Goal: Task Accomplishment & Management: Manage account settings

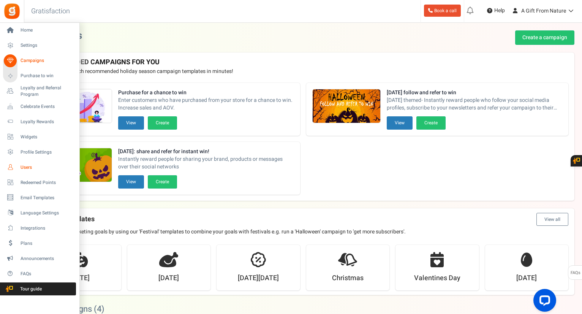
click at [30, 168] on span "Users" at bounding box center [46, 167] width 53 height 6
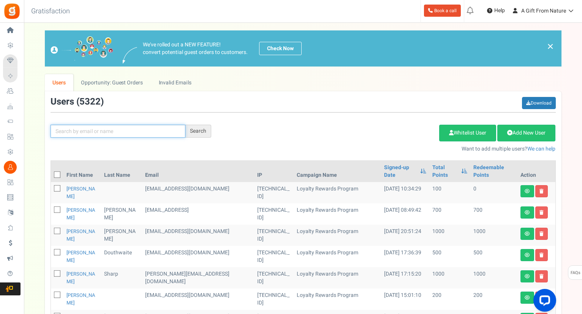
click at [156, 133] on input "text" at bounding box center [117, 131] width 135 height 13
paste input "[EMAIL_ADDRESS][DOMAIN_NAME]"
type input "[EMAIL_ADDRESS][DOMAIN_NAME]"
click at [202, 131] on div "Search" at bounding box center [198, 131] width 26 height 13
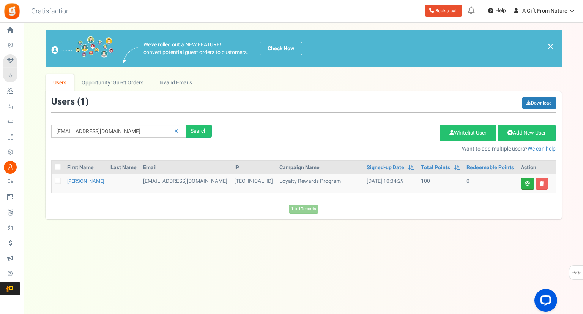
click at [525, 183] on icon at bounding box center [527, 183] width 5 height 5
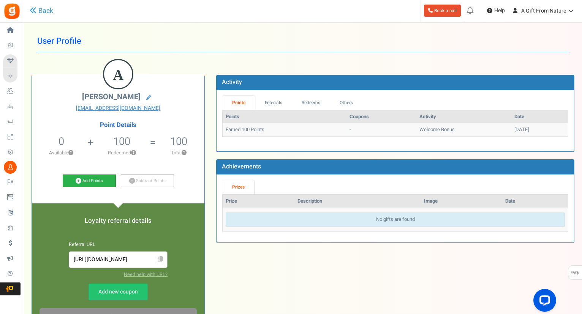
click at [102, 180] on link "Add Points" at bounding box center [89, 180] width 53 height 13
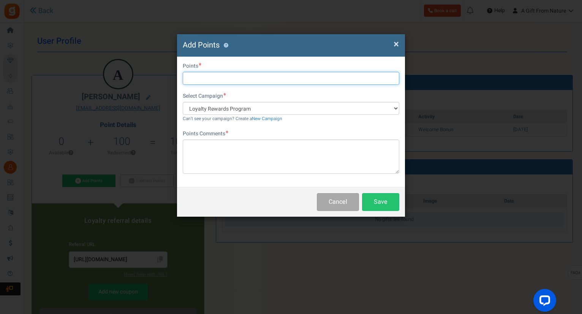
click at [223, 77] on input "text" at bounding box center [291, 78] width 216 height 13
type input "500"
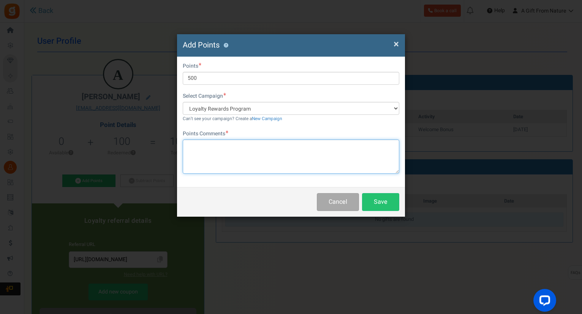
click at [226, 151] on textarea at bounding box center [291, 156] width 216 height 34
type textarea "For test"
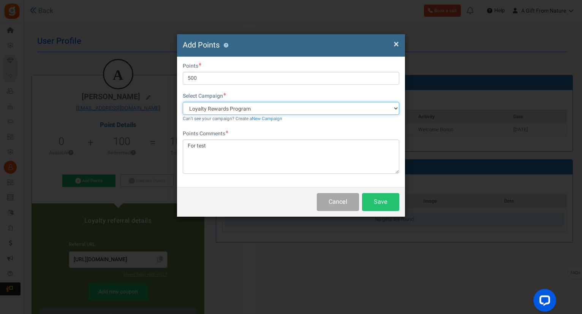
click at [282, 108] on select "Loyalty Rewards Program" at bounding box center [291, 108] width 216 height 13
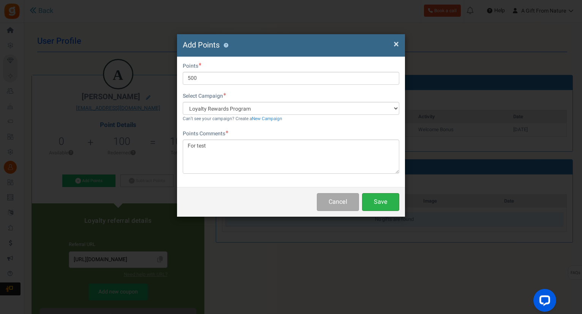
click at [386, 199] on button "Save" at bounding box center [380, 202] width 37 height 18
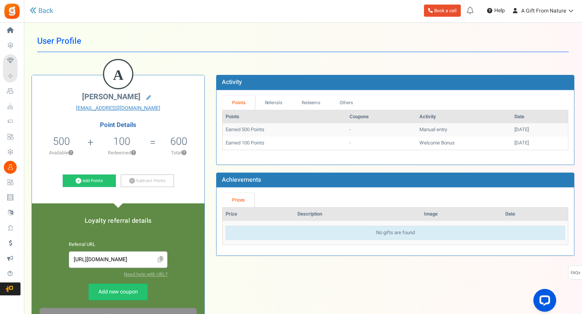
click at [299, 279] on div "A [PERSON_NAME] [EMAIL_ADDRESS][DOMAIN_NAME] Point Details 500 0 Redeemable 0 E…" at bounding box center [303, 259] width 554 height 393
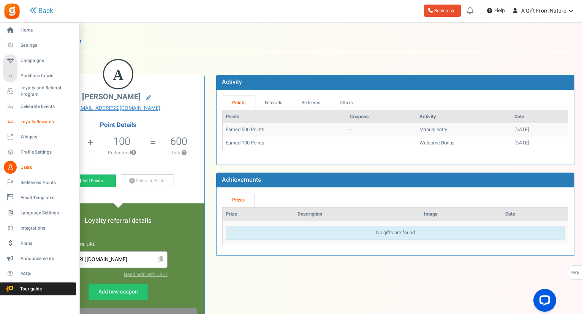
click at [39, 121] on span "Loyalty Rewards" at bounding box center [46, 121] width 53 height 6
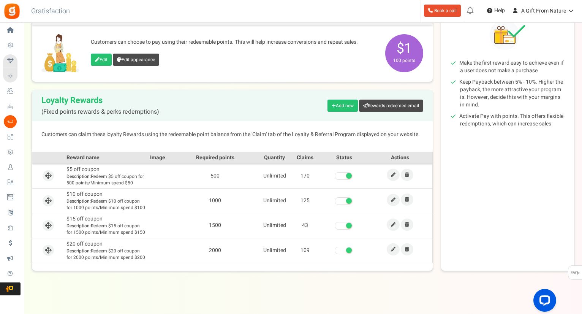
scroll to position [110, 0]
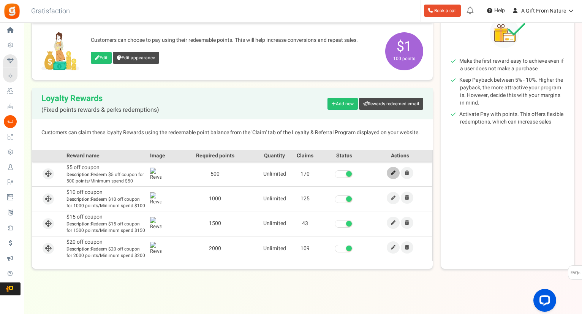
click at [396, 173] on link at bounding box center [392, 173] width 13 height 12
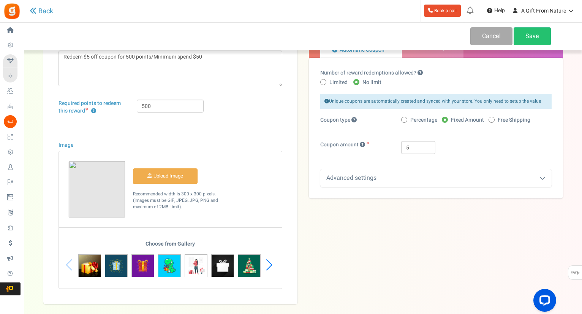
scroll to position [99, 0]
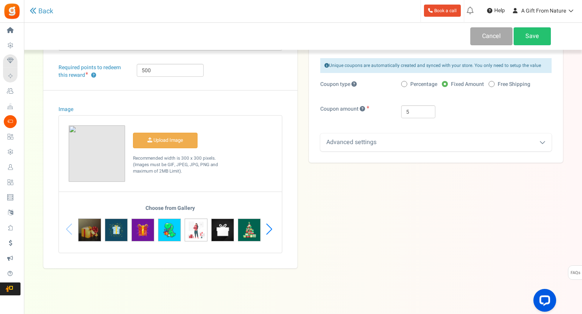
click at [92, 225] on img at bounding box center [89, 229] width 23 height 23
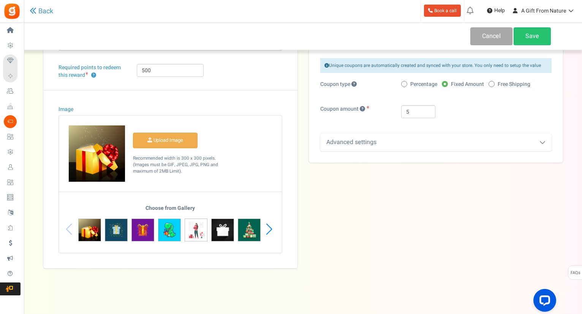
click at [269, 230] on div "Next slide" at bounding box center [269, 229] width 10 height 23
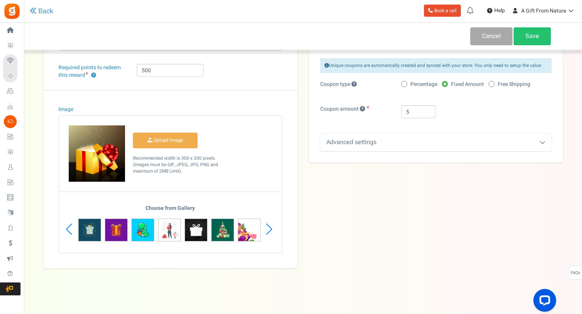
click at [269, 230] on div "Next slide" at bounding box center [269, 229] width 10 height 23
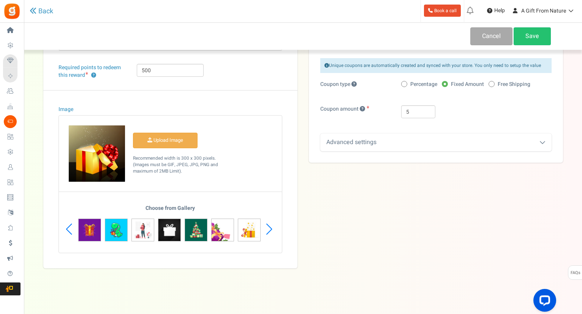
click at [269, 230] on div "Next slide" at bounding box center [269, 229] width 10 height 23
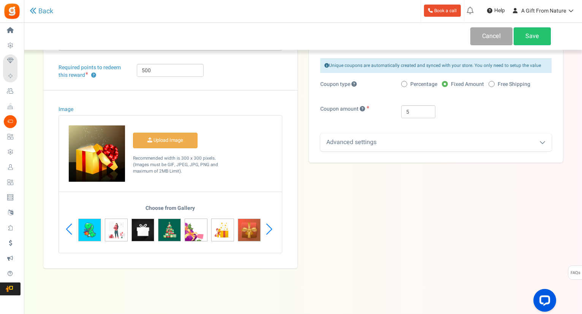
click at [269, 230] on div "Next slide" at bounding box center [269, 229] width 10 height 23
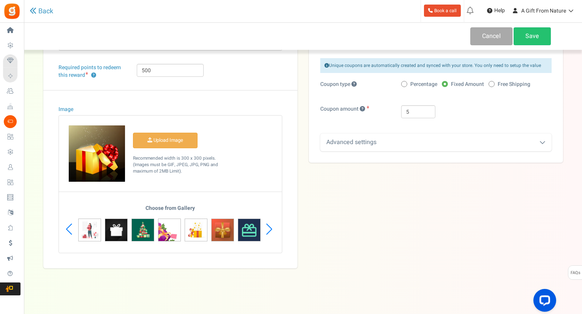
click at [269, 230] on div "Next slide" at bounding box center [269, 229] width 10 height 23
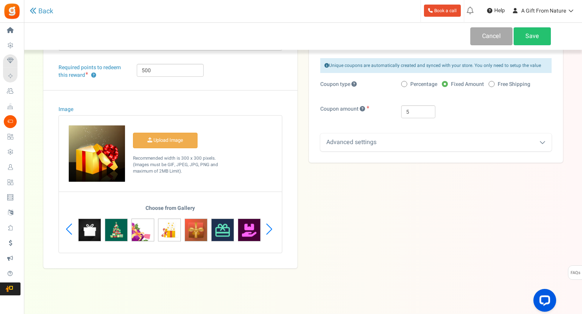
click at [69, 226] on div "Previous slide" at bounding box center [69, 229] width 10 height 23
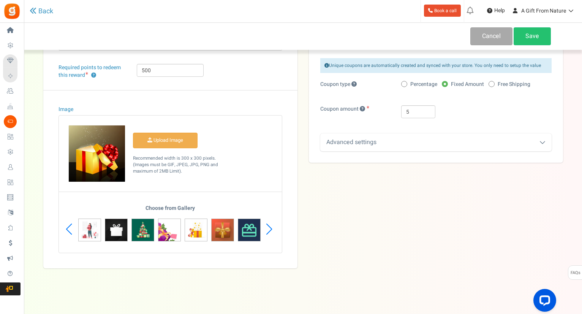
click at [69, 226] on div "Previous slide" at bounding box center [69, 229] width 10 height 23
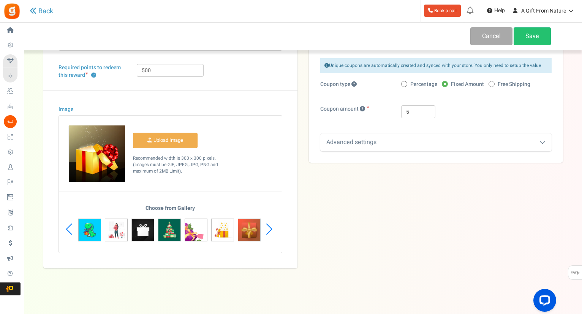
click at [69, 226] on div "Previous slide" at bounding box center [69, 229] width 10 height 23
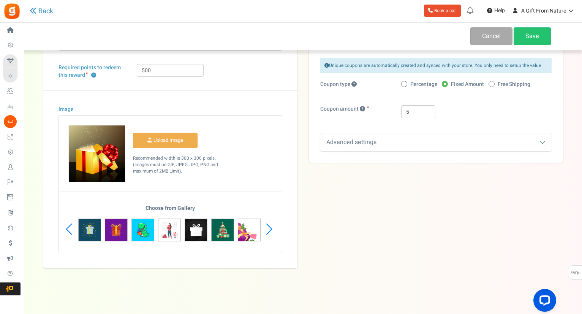
click at [69, 226] on div "Previous slide" at bounding box center [69, 229] width 10 height 23
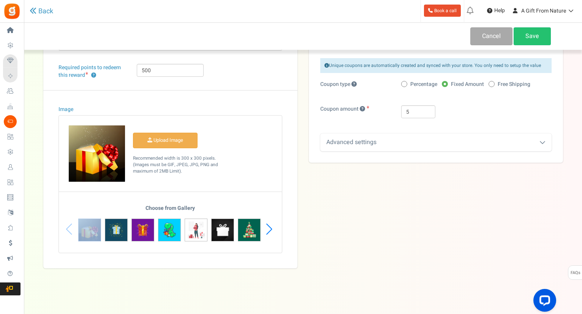
click at [69, 226] on div "Choose from Gallery" at bounding box center [170, 228] width 223 height 47
click at [120, 227] on img at bounding box center [116, 229] width 23 height 23
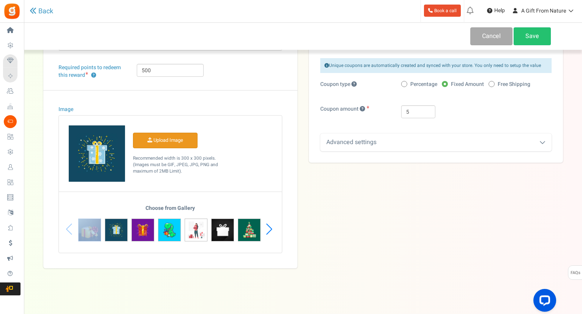
click at [180, 141] on input "Image" at bounding box center [165, 140] width 64 height 15
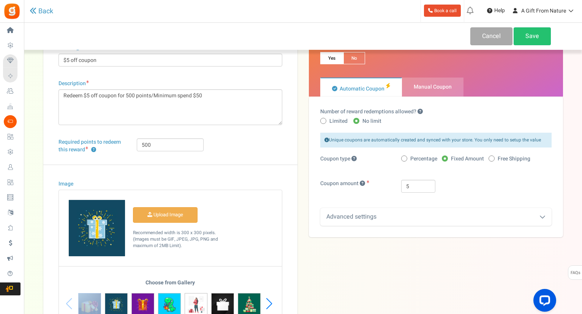
scroll to position [0, 0]
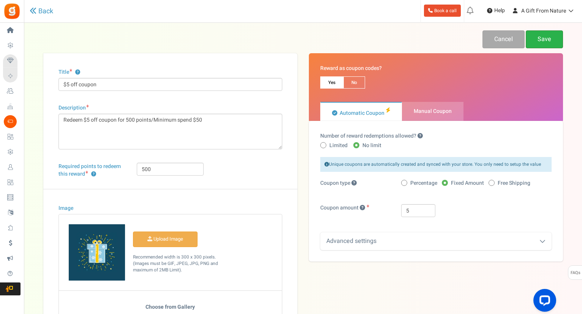
click at [547, 40] on link "Save" at bounding box center [543, 39] width 37 height 18
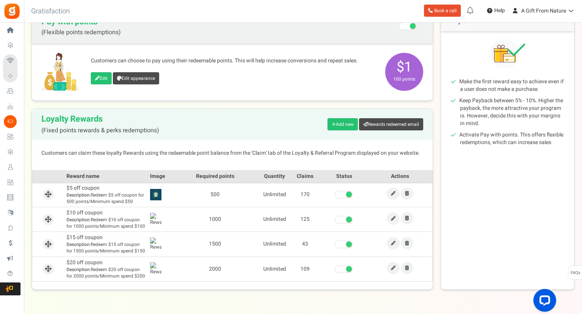
scroll to position [110, 0]
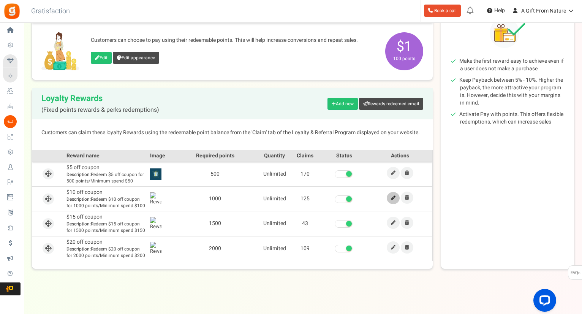
click at [395, 198] on icon at bounding box center [393, 198] width 5 height 5
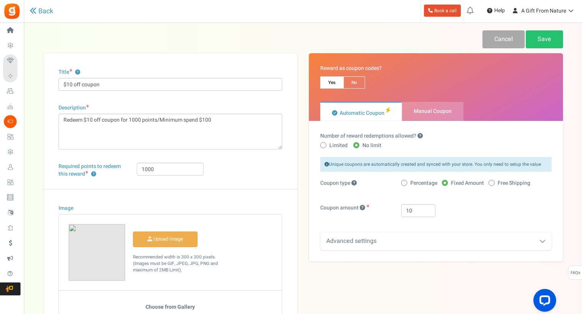
click at [96, 243] on img at bounding box center [97, 252] width 56 height 56
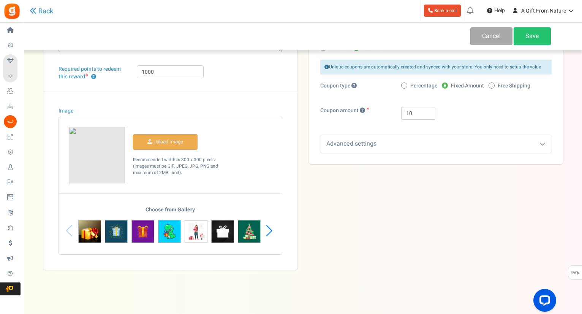
scroll to position [99, 0]
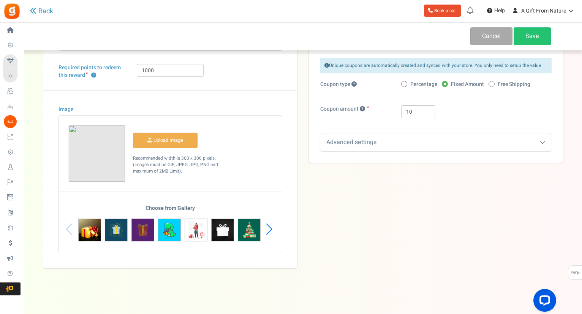
click at [142, 231] on img at bounding box center [142, 229] width 23 height 23
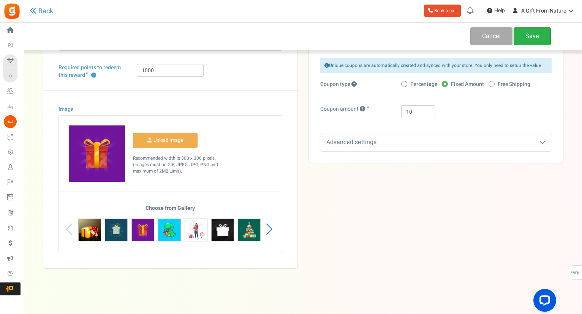
click at [527, 36] on link "Save" at bounding box center [531, 36] width 37 height 18
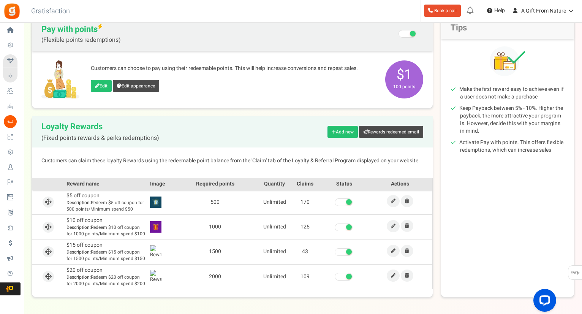
scroll to position [110, 0]
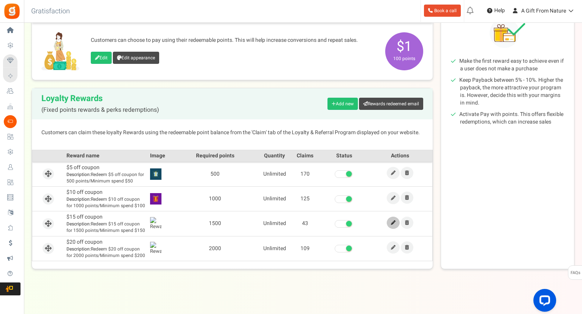
click at [394, 222] on icon at bounding box center [393, 222] width 5 height 5
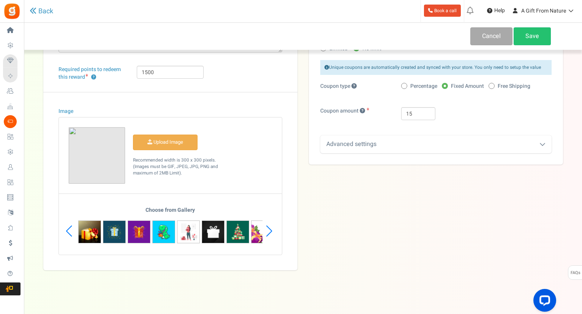
scroll to position [99, 0]
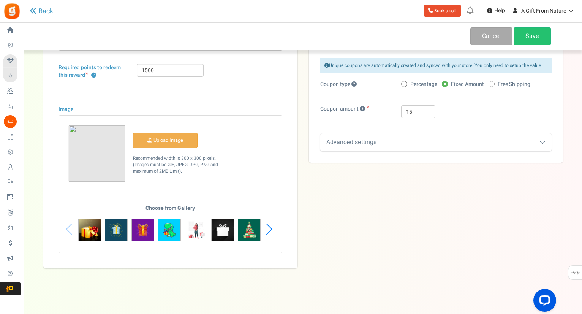
click at [268, 229] on div "Next slide" at bounding box center [269, 229] width 10 height 23
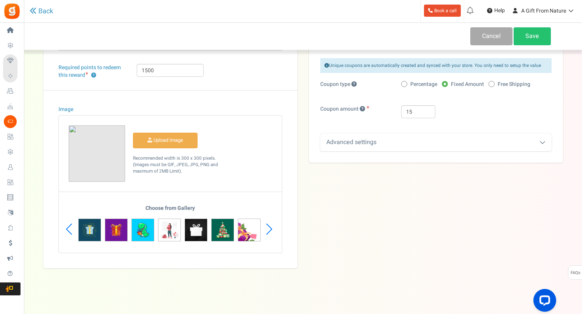
click at [268, 229] on div "Next slide" at bounding box center [269, 229] width 10 height 23
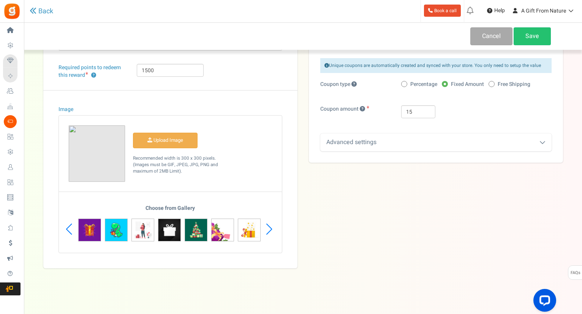
click at [270, 227] on div "Next slide" at bounding box center [269, 229] width 10 height 23
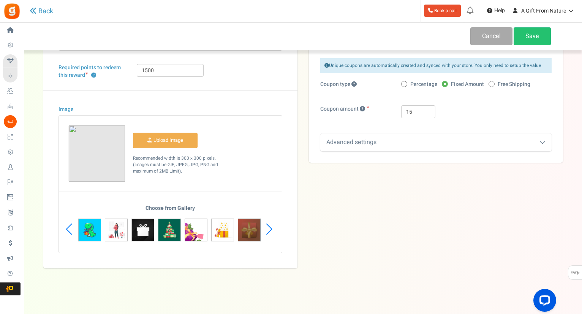
click at [252, 227] on img at bounding box center [249, 229] width 23 height 23
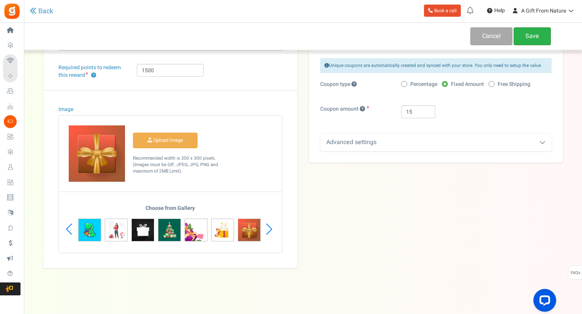
click at [536, 36] on link "Save" at bounding box center [531, 36] width 37 height 18
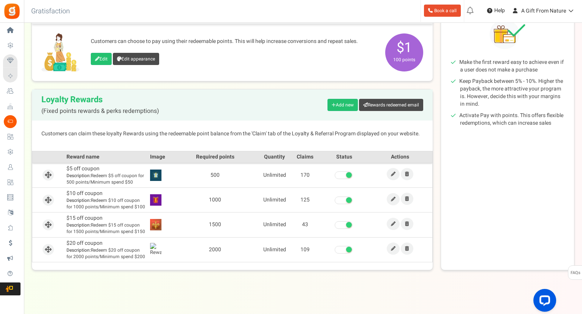
scroll to position [110, 0]
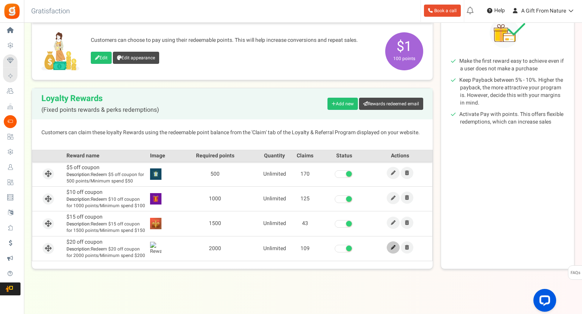
click at [396, 245] on link at bounding box center [392, 247] width 13 height 12
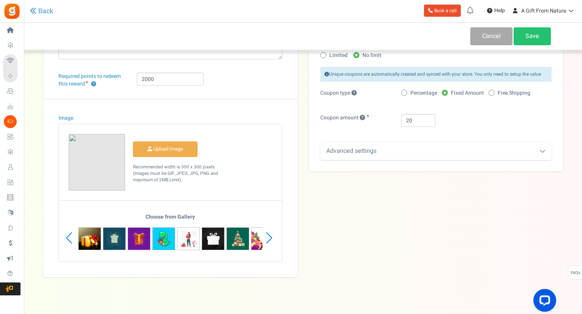
scroll to position [99, 0]
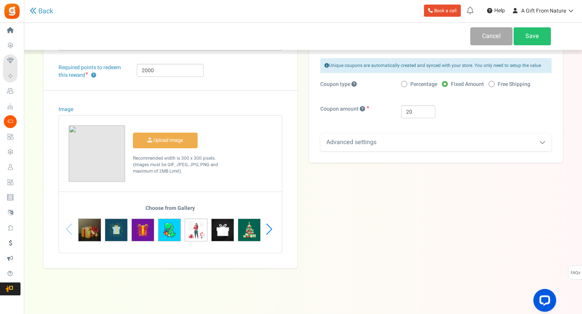
click at [85, 225] on img at bounding box center [89, 229] width 23 height 23
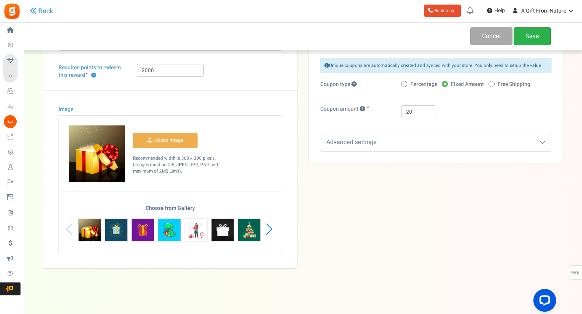
click at [538, 34] on link "Save" at bounding box center [531, 36] width 37 height 18
